Goal: Task Accomplishment & Management: Manage account settings

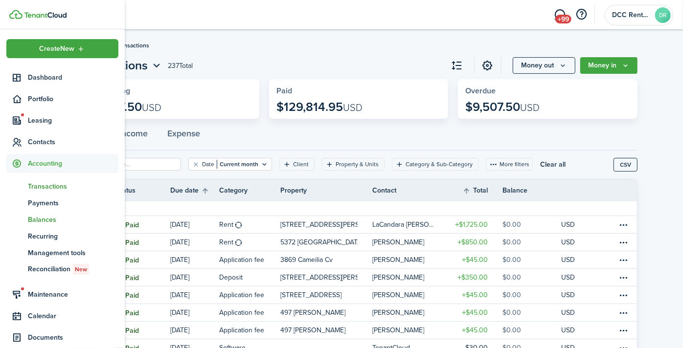
click at [40, 219] on span "Balances" at bounding box center [73, 220] width 91 height 10
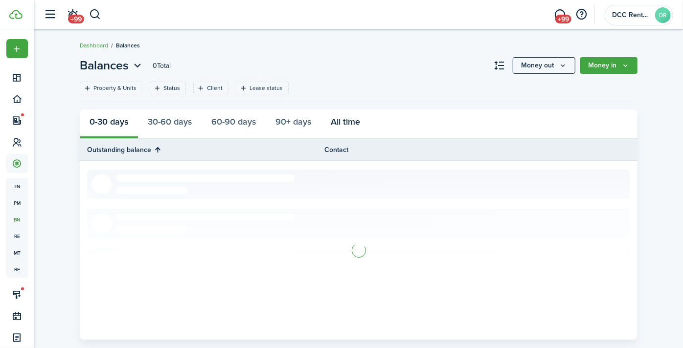
click at [344, 118] on button "All time" at bounding box center [345, 124] width 49 height 29
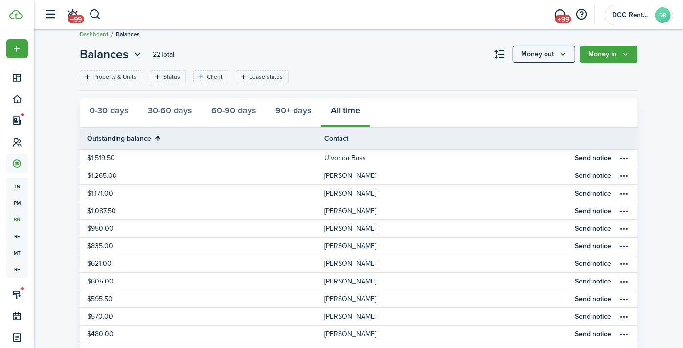
scroll to position [24, 0]
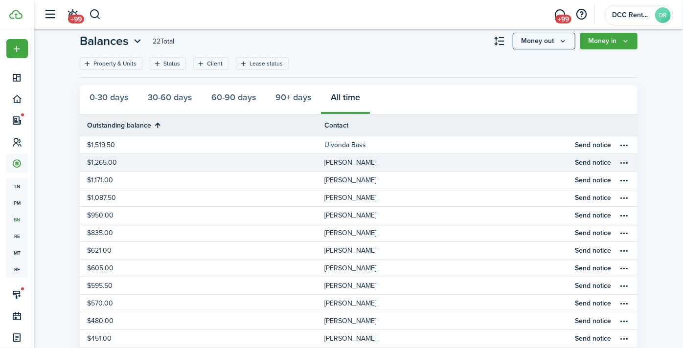
click at [344, 159] on table-profile-info-text "[PERSON_NAME]" at bounding box center [350, 163] width 52 height 8
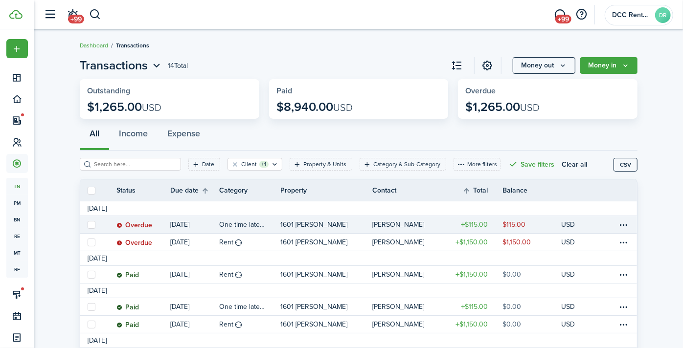
click at [89, 225] on label at bounding box center [92, 225] width 8 height 8
click at [88, 225] on input "checkbox" at bounding box center [87, 225] width 0 height 0
checkbox input "true"
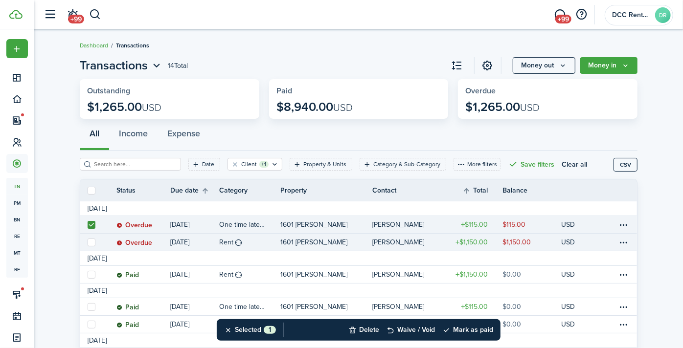
click at [90, 239] on label at bounding box center [92, 243] width 8 height 8
click at [88, 242] on input "checkbox" at bounding box center [87, 242] width 0 height 0
checkbox input "true"
click at [472, 328] on button "Mark as paid" at bounding box center [467, 331] width 51 height 22
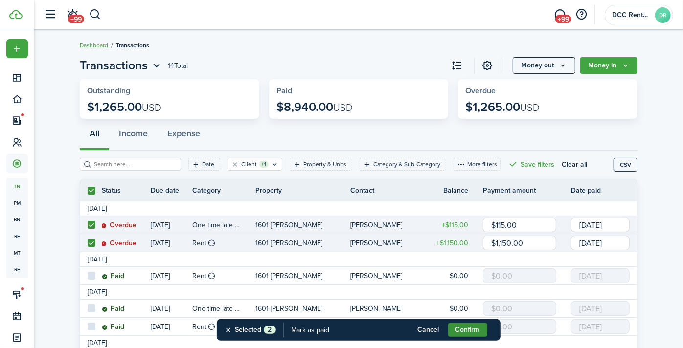
click at [473, 325] on button "Confirm" at bounding box center [467, 330] width 39 height 14
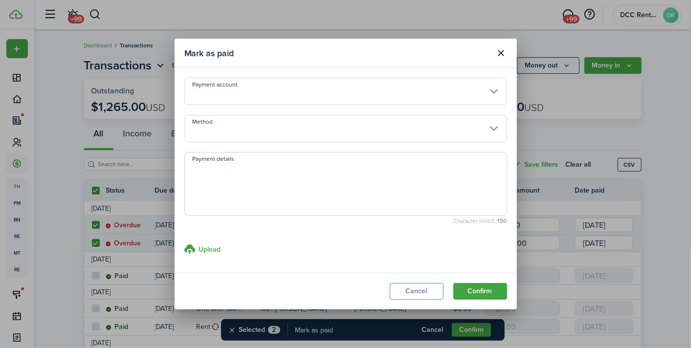
click at [232, 94] on input "Payment account" at bounding box center [345, 91] width 323 height 27
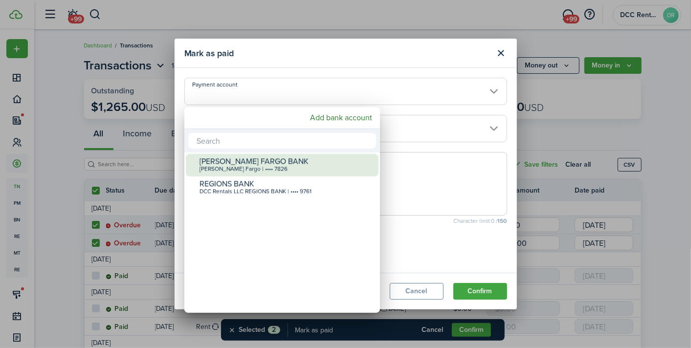
click at [250, 160] on div "[PERSON_NAME] FARGO BANK" at bounding box center [286, 161] width 173 height 9
type input "•••• •••• •••• 7826"
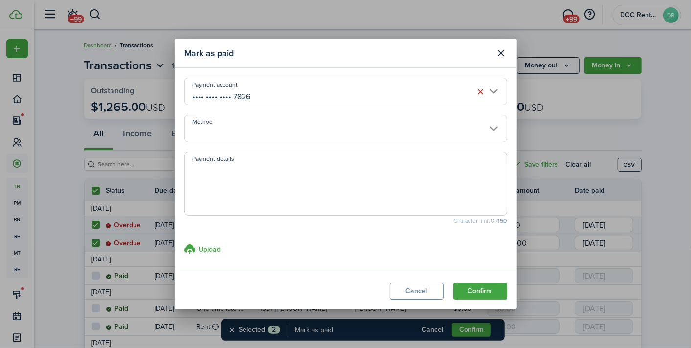
click at [249, 134] on input "Method" at bounding box center [345, 128] width 323 height 27
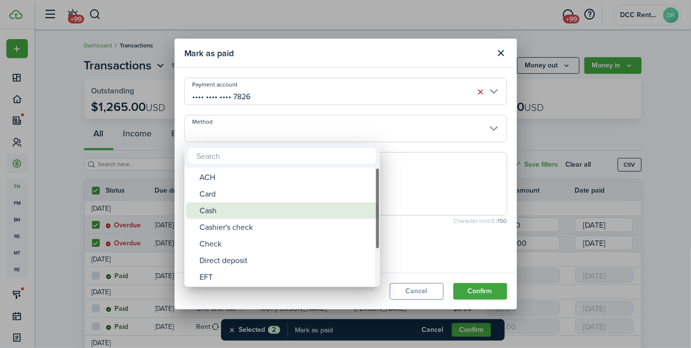
click at [255, 204] on div "Cash" at bounding box center [286, 211] width 173 height 17
type input "Cash"
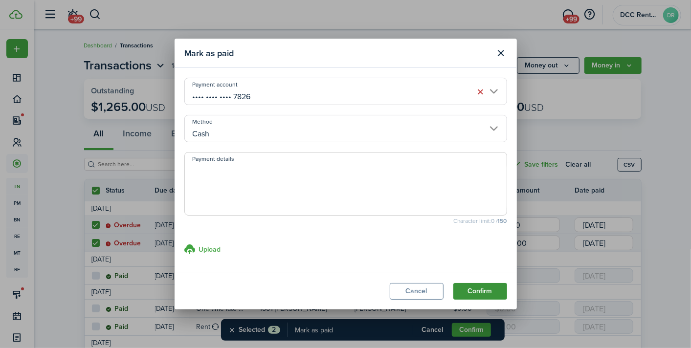
click at [479, 289] on button "Confirm" at bounding box center [481, 291] width 54 height 17
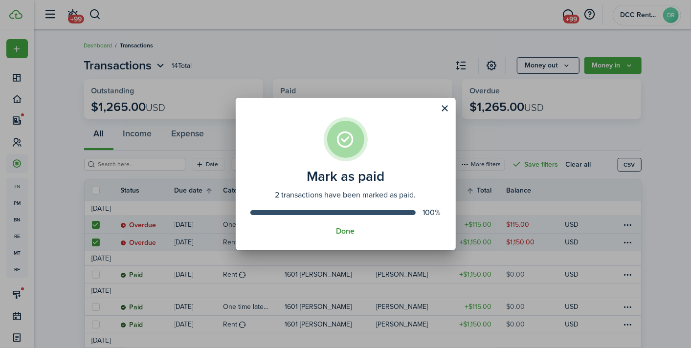
click at [347, 230] on button "Done" at bounding box center [346, 231] width 19 height 9
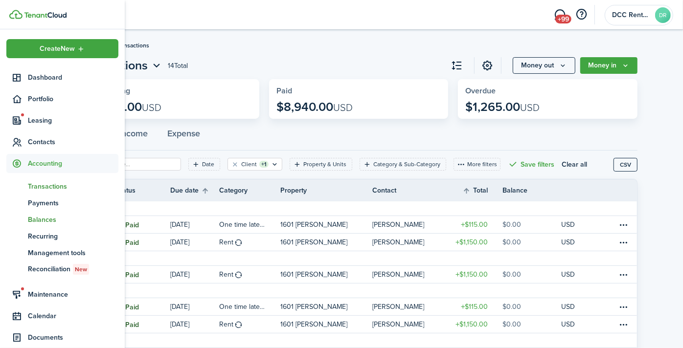
click at [46, 217] on span "Balances" at bounding box center [73, 220] width 91 height 10
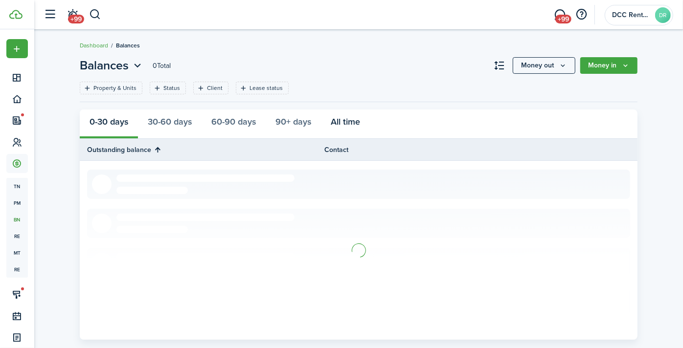
click at [358, 118] on button "All time" at bounding box center [345, 124] width 49 height 29
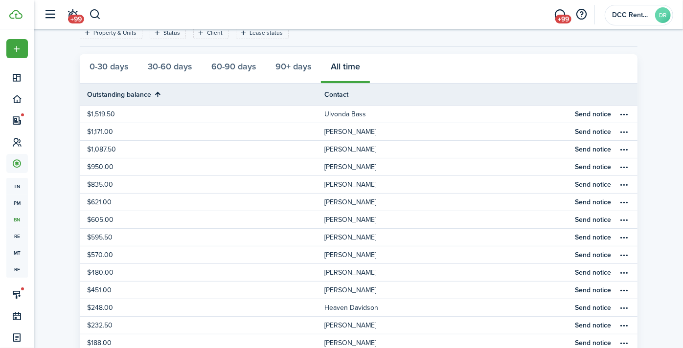
scroll to position [64, 0]
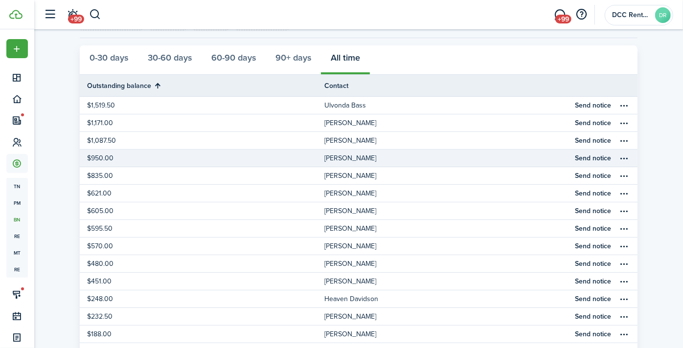
click at [352, 157] on table-profile-info-text "[PERSON_NAME]" at bounding box center [350, 159] width 52 height 8
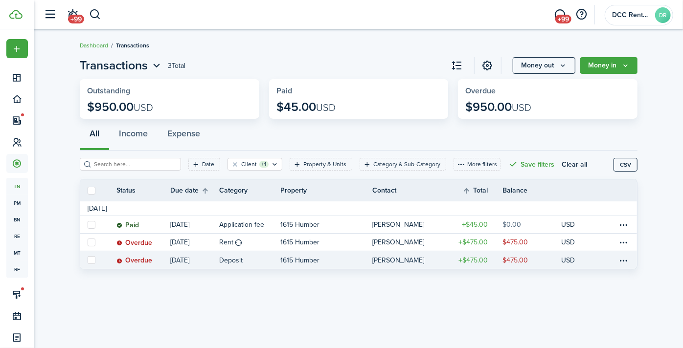
click at [93, 257] on label at bounding box center [92, 260] width 8 height 8
click at [88, 260] on input "checkbox" at bounding box center [87, 260] width 0 height 0
checkbox input "true"
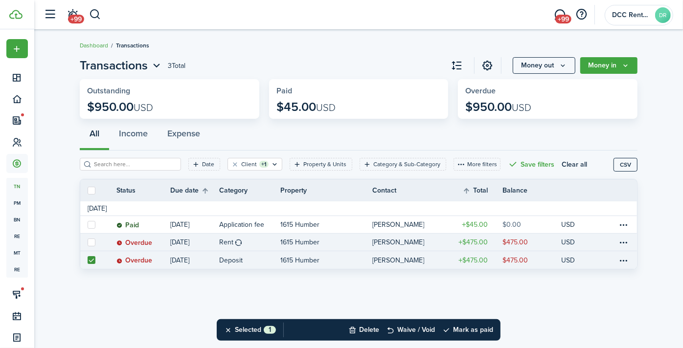
click at [90, 246] on link at bounding box center [91, 242] width 22 height 17
click at [92, 243] on label at bounding box center [92, 243] width 8 height 8
click at [88, 243] on input "checkbox" at bounding box center [87, 242] width 0 height 0
checkbox input "true"
click at [462, 330] on button "Mark as paid" at bounding box center [467, 331] width 51 height 22
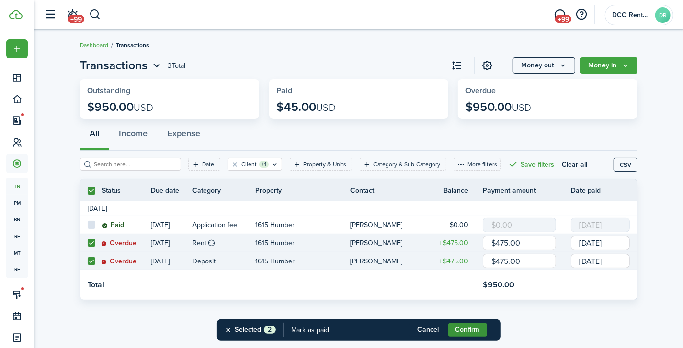
click at [477, 325] on button "Confirm" at bounding box center [467, 330] width 39 height 14
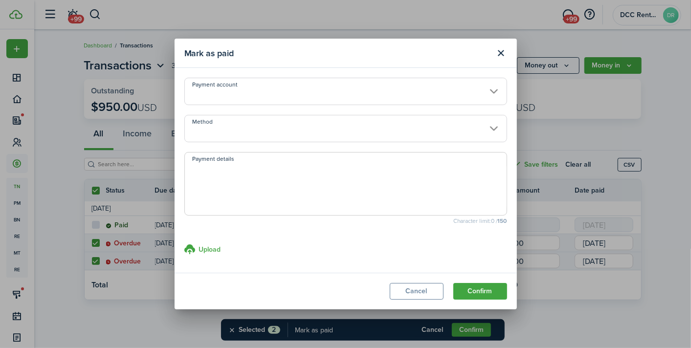
click at [298, 87] on input "Payment account" at bounding box center [345, 91] width 323 height 27
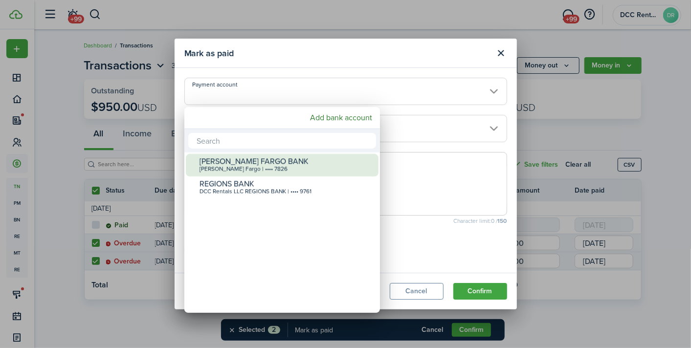
click at [255, 171] on div "[PERSON_NAME] Fargo | •••• 7826" at bounding box center [286, 169] width 173 height 7
type input "•••• •••• •••• 7826"
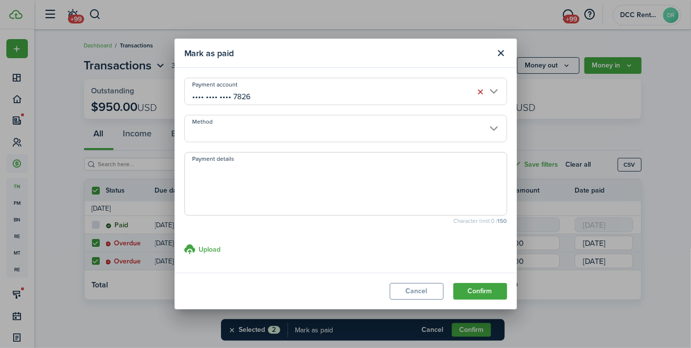
click at [254, 130] on input "Method" at bounding box center [345, 128] width 323 height 27
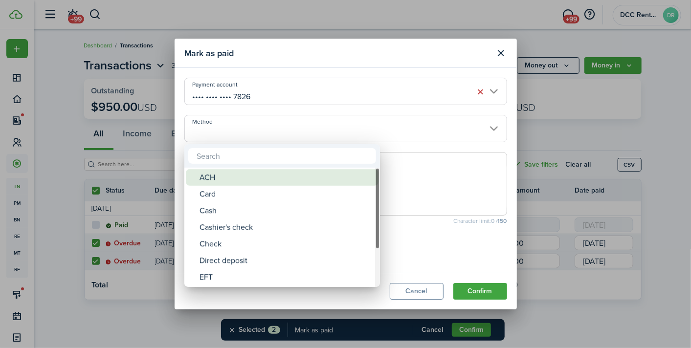
click at [252, 173] on div "ACH" at bounding box center [286, 177] width 173 height 17
type input "ACH"
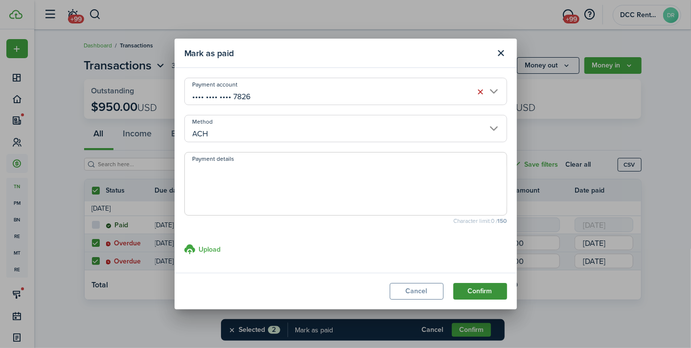
click at [491, 289] on button "Confirm" at bounding box center [481, 291] width 54 height 17
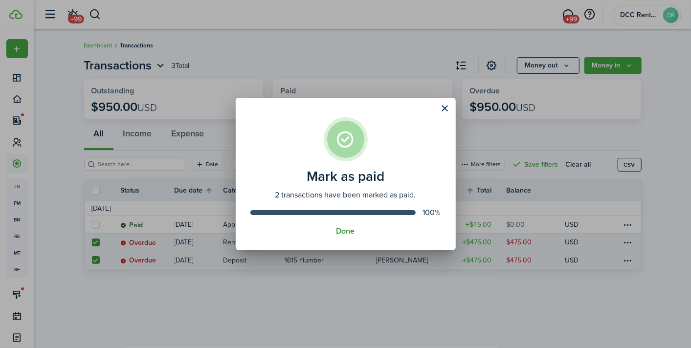
click at [344, 229] on button "Done" at bounding box center [346, 231] width 19 height 9
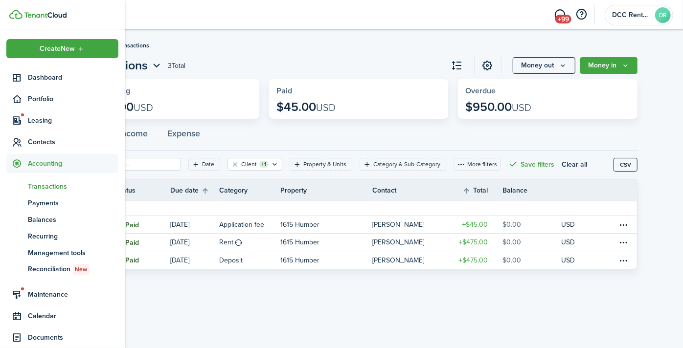
click at [42, 162] on span "Accounting" at bounding box center [73, 164] width 91 height 10
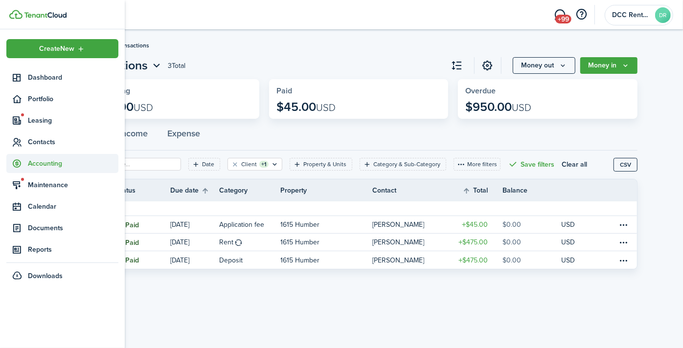
click at [42, 162] on span "Accounting" at bounding box center [73, 164] width 91 height 10
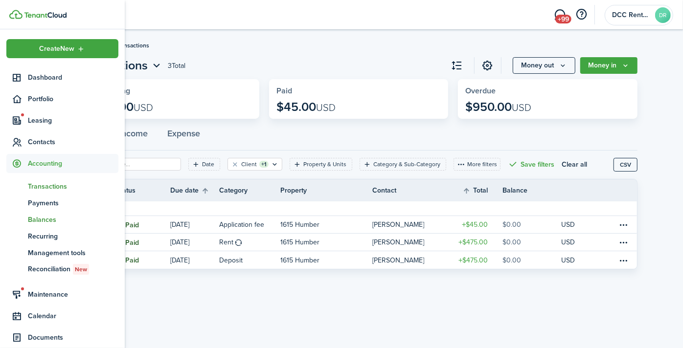
click at [44, 215] on span "Balances" at bounding box center [73, 220] width 91 height 10
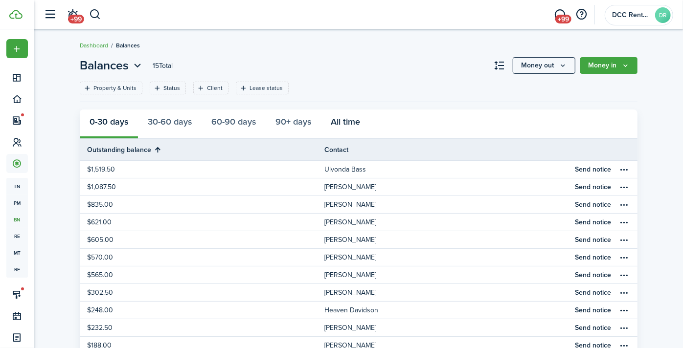
click at [345, 118] on button "All time" at bounding box center [345, 124] width 49 height 29
